Goal: Navigation & Orientation: Find specific page/section

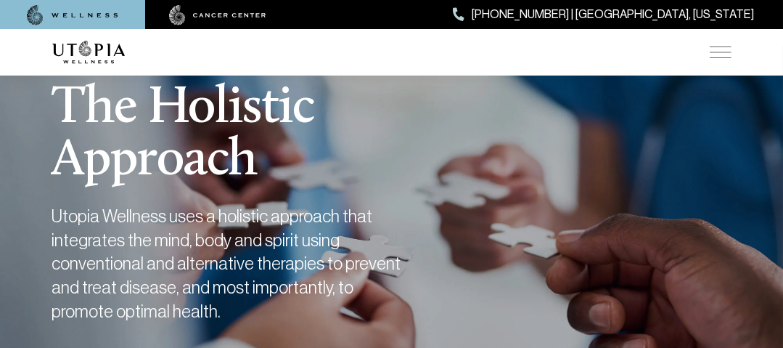
click at [723, 56] on img at bounding box center [721, 52] width 22 height 12
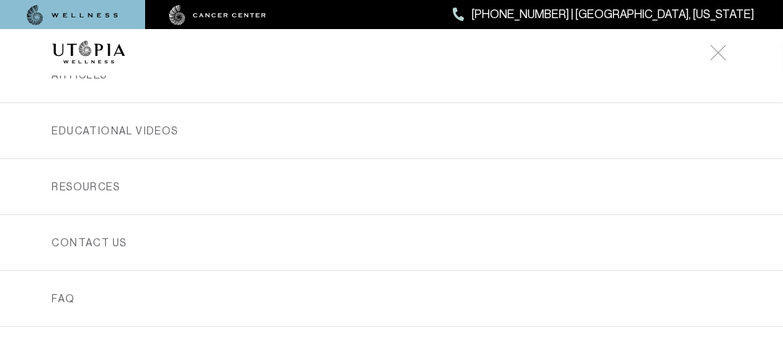
scroll to position [585, 0]
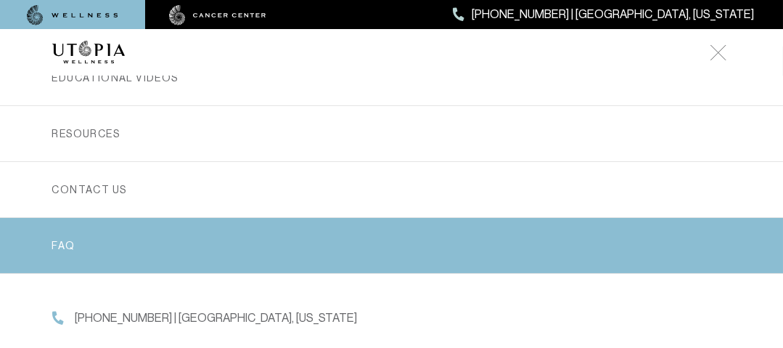
click at [74, 249] on link "FAQ" at bounding box center [392, 245] width 680 height 55
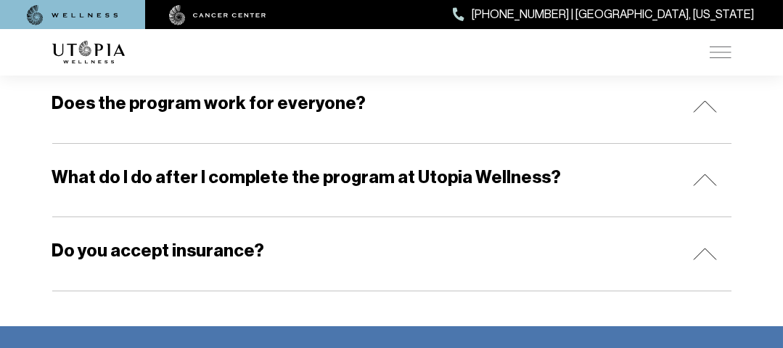
scroll to position [532, 0]
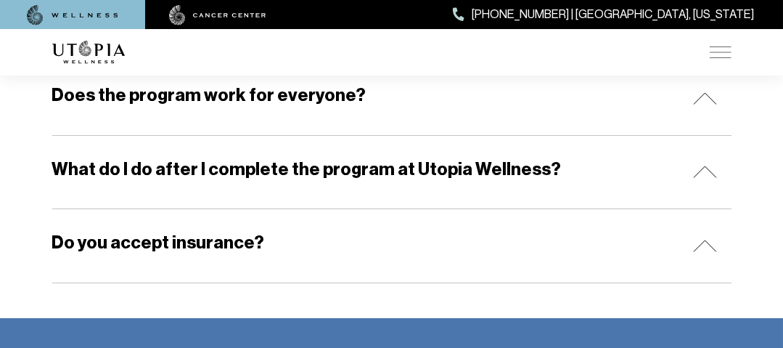
click at [712, 245] on img at bounding box center [705, 246] width 24 height 12
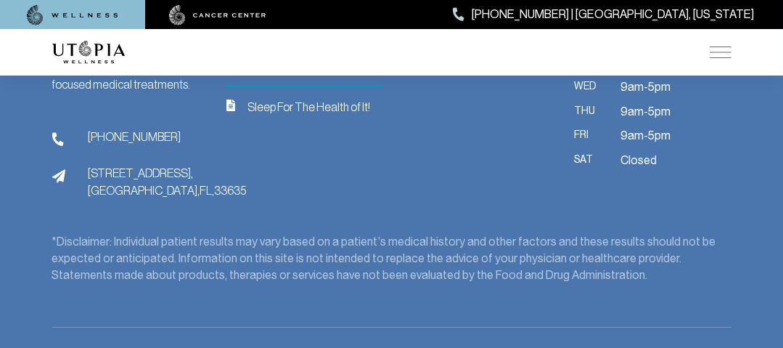
scroll to position [1074, 0]
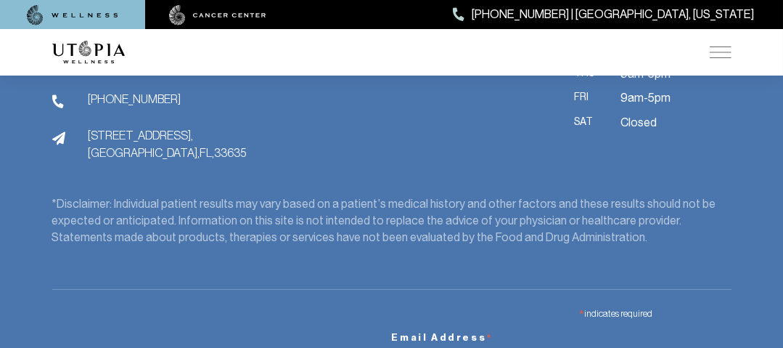
click at [715, 57] on img at bounding box center [721, 52] width 22 height 12
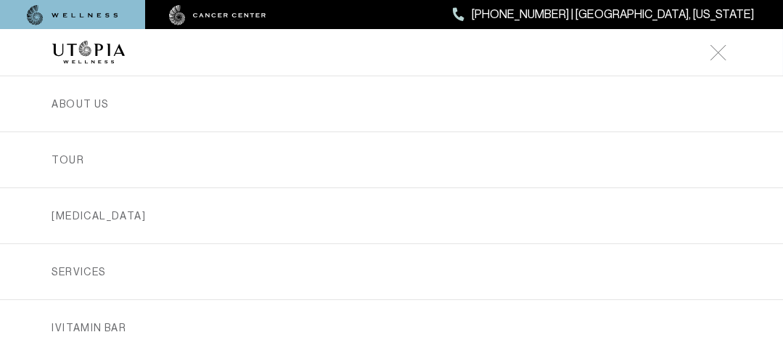
scroll to position [987, 0]
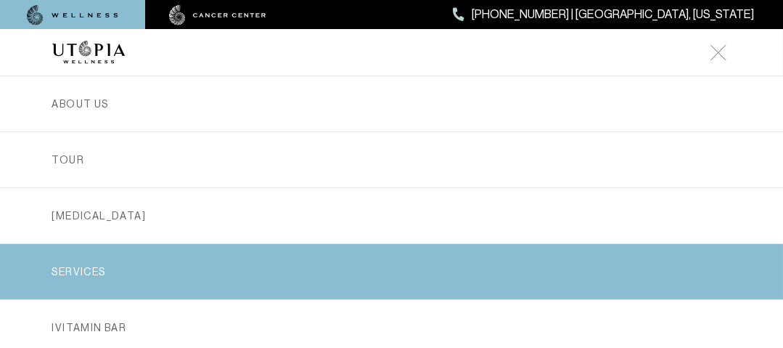
click at [82, 268] on link "SERVICES" at bounding box center [392, 271] width 680 height 55
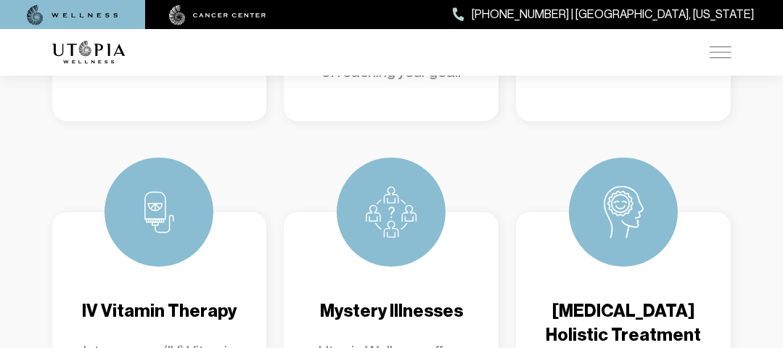
scroll to position [2517, 0]
